Goal: Transaction & Acquisition: Purchase product/service

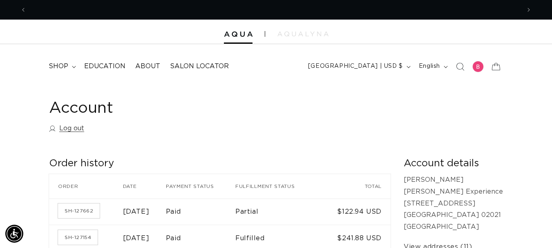
scroll to position [0, 494]
click at [476, 65] on div at bounding box center [477, 66] width 11 height 11
click at [56, 63] on span "shop" at bounding box center [59, 66] width 20 height 9
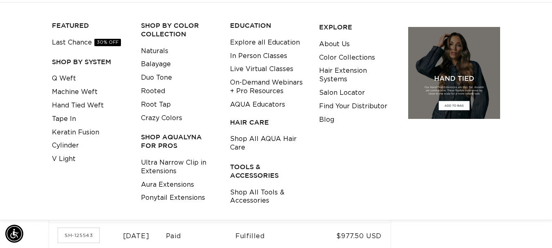
scroll to position [0, 988]
click at [246, 196] on link "Shop All Tools & Accessories" at bounding box center [268, 197] width 76 height 22
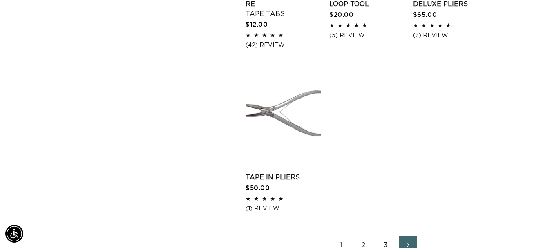
scroll to position [1267, 0]
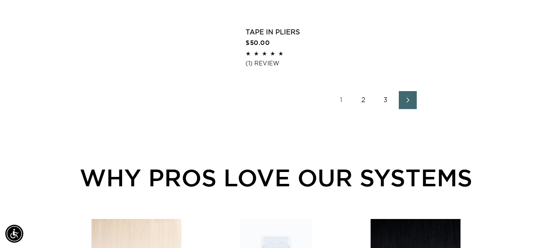
click at [363, 100] on link "2" at bounding box center [364, 100] width 18 height 18
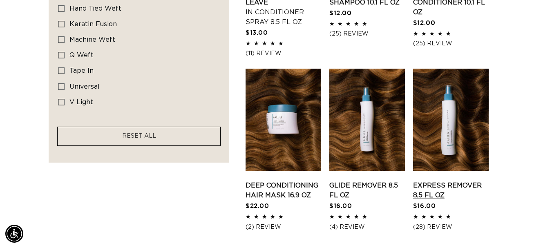
scroll to position [0, 494]
click at [457, 181] on link "Express Remover 8.5 fl oz" at bounding box center [451, 191] width 76 height 20
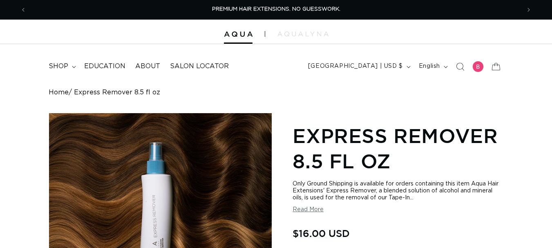
scroll to position [204, 0]
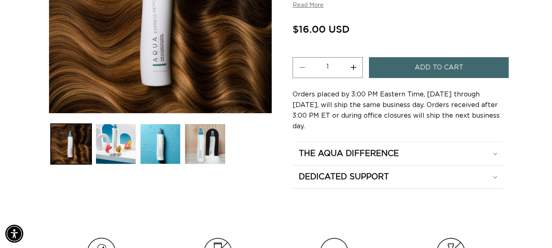
click at [351, 66] on button "Increase quantity for Express Remover 8.5 fl oz" at bounding box center [353, 67] width 18 height 21
click at [350, 66] on button "Increase quantity for Express Remover 8.5 fl oz" at bounding box center [353, 67] width 18 height 21
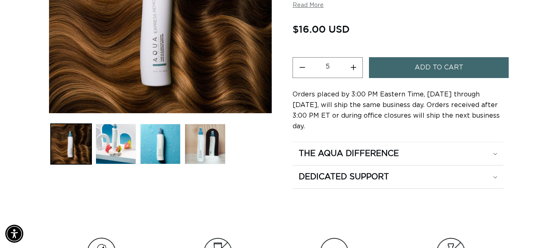
click at [350, 66] on button "Increase quantity for Express Remover 8.5 fl oz" at bounding box center [353, 67] width 18 height 21
type input "7"
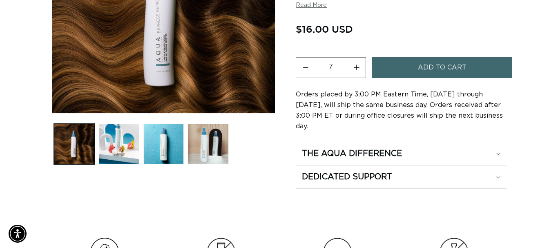
scroll to position [0, 988]
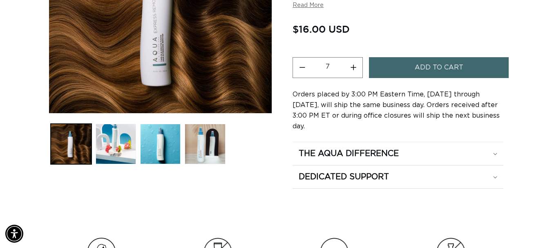
click at [433, 65] on span "Add to cart" at bounding box center [439, 67] width 49 height 21
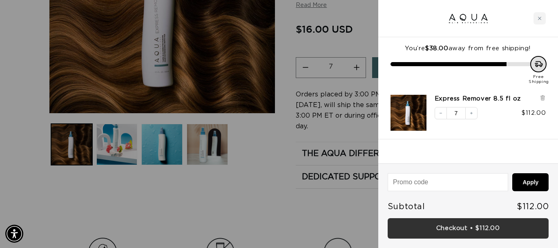
scroll to position [0, 500]
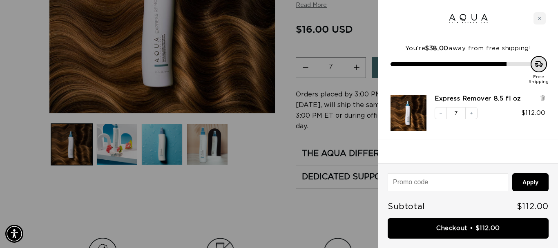
click at [441, 223] on link "Checkout • $112.00" at bounding box center [468, 228] width 161 height 21
